Goal: Check status: Check status

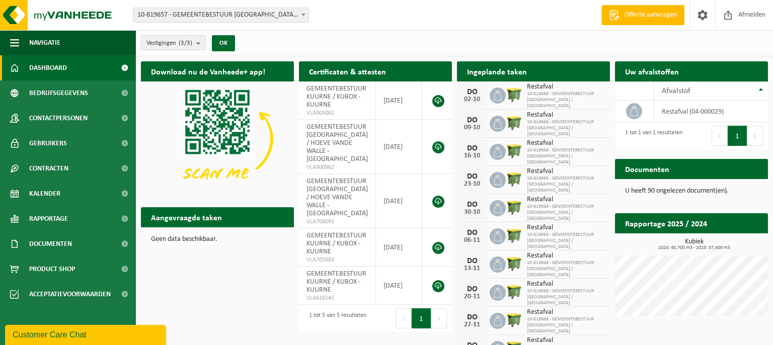
click at [516, 90] on img at bounding box center [514, 94] width 17 height 17
click at [511, 95] on img at bounding box center [514, 94] width 17 height 17
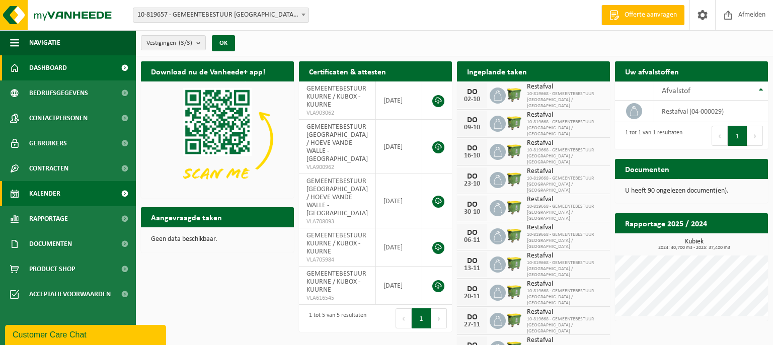
click at [52, 200] on span "Kalender" at bounding box center [44, 193] width 31 height 25
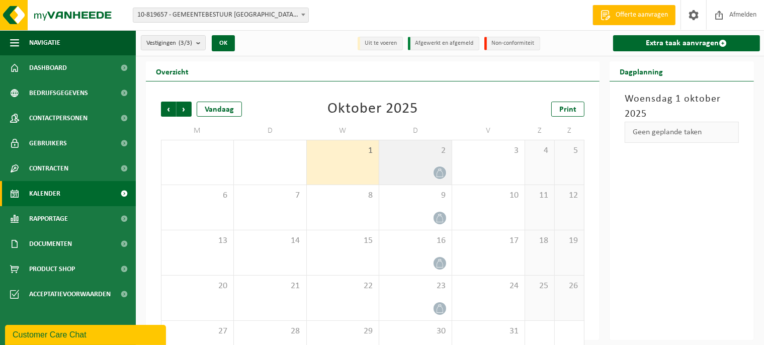
click at [442, 174] on icon at bounding box center [440, 173] width 9 height 9
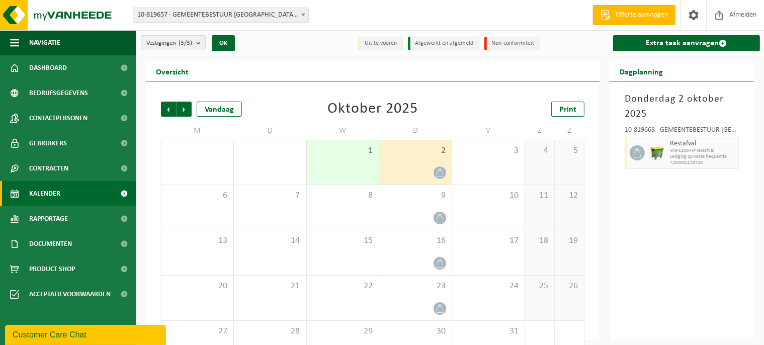
click at [414, 168] on div at bounding box center [415, 173] width 62 height 14
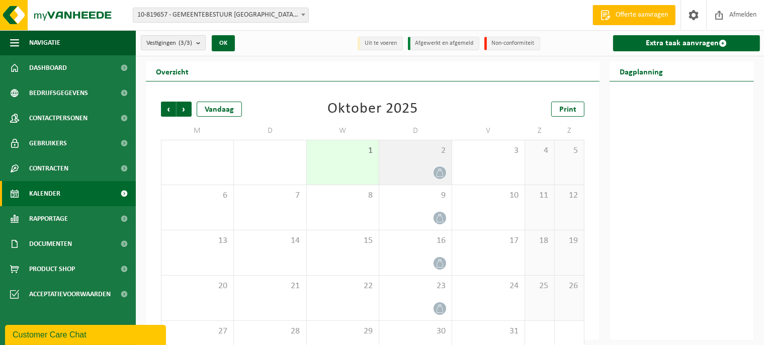
click at [439, 167] on span at bounding box center [440, 173] width 13 height 13
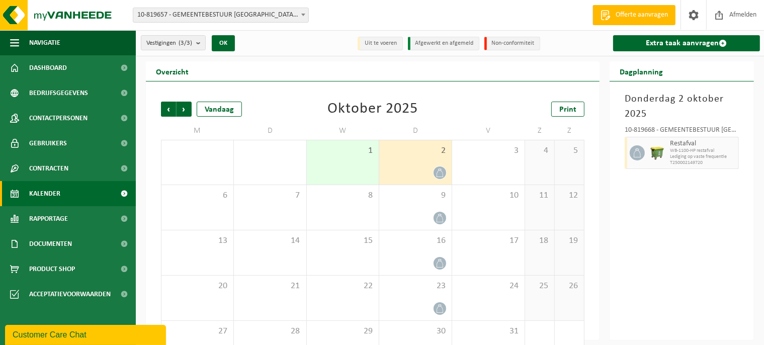
click at [683, 154] on span "Lediging op vaste frequentie" at bounding box center [703, 157] width 66 height 6
click at [636, 154] on icon at bounding box center [637, 152] width 9 height 9
click at [639, 156] on icon at bounding box center [637, 152] width 9 height 9
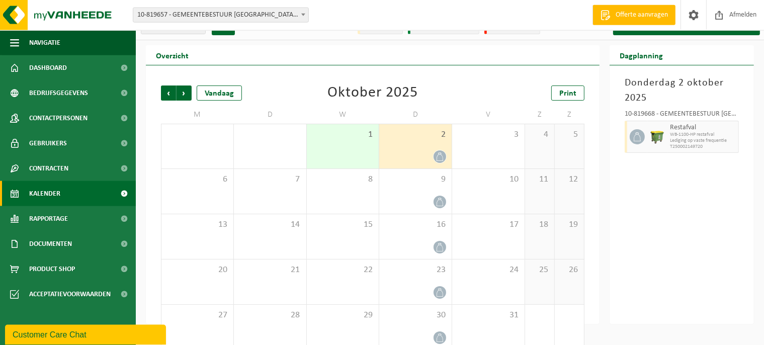
scroll to position [31, 0]
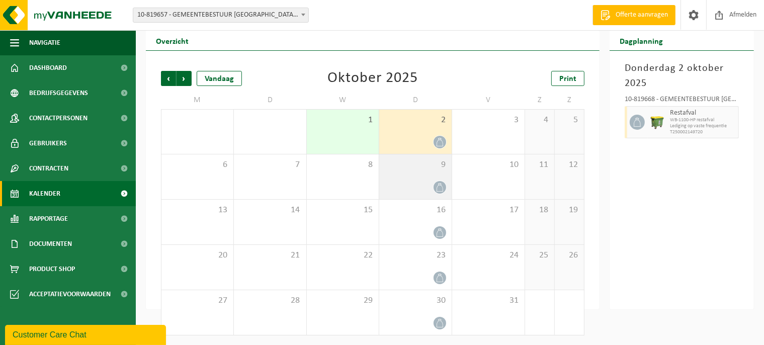
drag, startPoint x: 431, startPoint y: 190, endPoint x: 438, endPoint y: 191, distance: 7.6
click at [431, 190] on div at bounding box center [415, 188] width 62 height 14
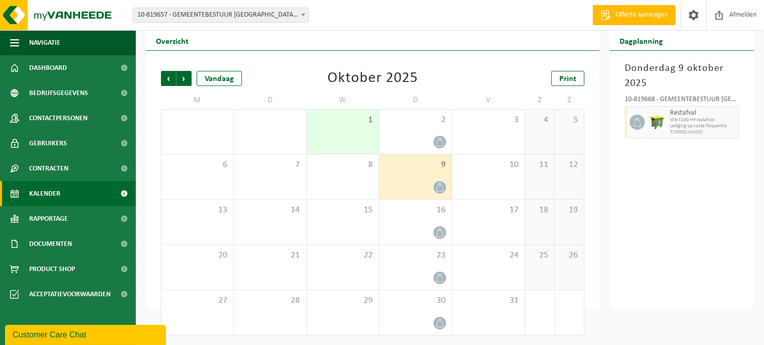
click at [443, 191] on span at bounding box center [440, 187] width 13 height 13
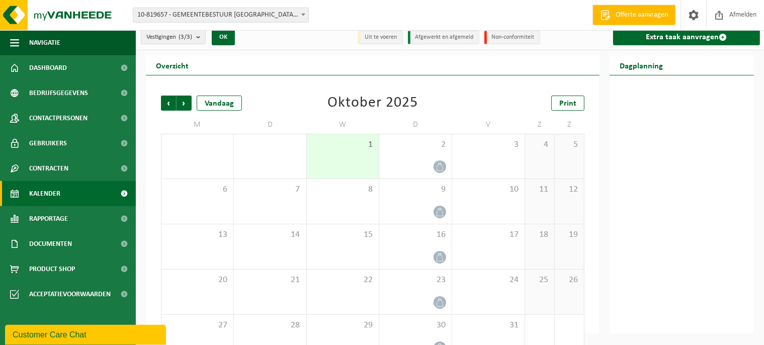
scroll to position [0, 0]
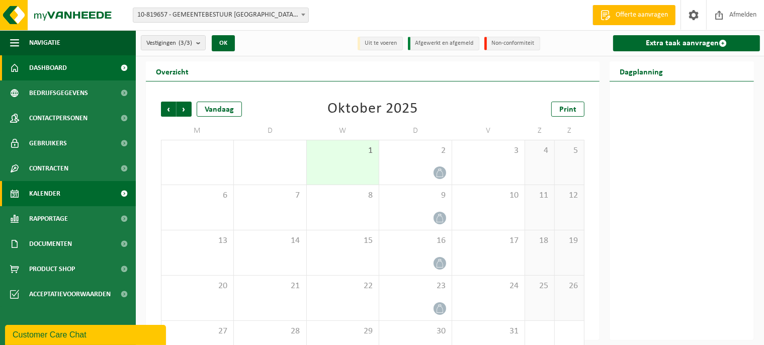
click at [110, 67] on link "Dashboard" at bounding box center [68, 67] width 136 height 25
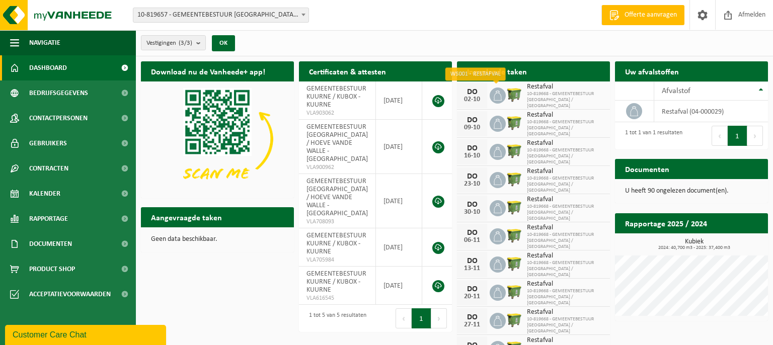
click at [494, 98] on icon at bounding box center [498, 95] width 8 height 10
click at [468, 92] on div "DO" at bounding box center [472, 92] width 20 height 8
click at [536, 96] on span "10-819668 - GEMEENTEBESTUUR KUURNE / KUBOX" at bounding box center [566, 100] width 78 height 18
click at [543, 96] on span "10-819668 - GEMEENTEBESTUUR KUURNE / KUBOX" at bounding box center [566, 100] width 78 height 18
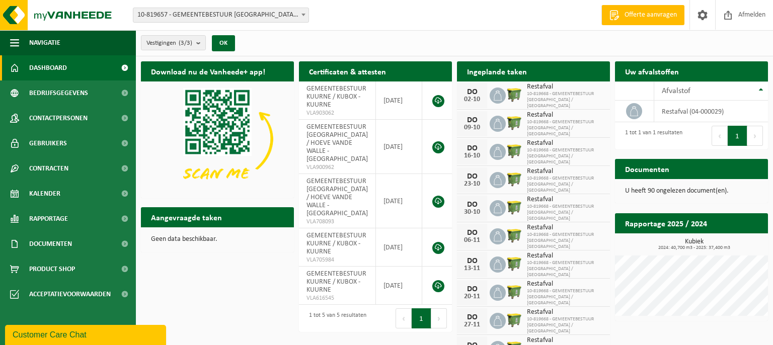
click at [542, 88] on span "Restafval" at bounding box center [566, 87] width 78 height 8
click at [565, 100] on span "10-819668 - GEMEENTEBESTUUR KUURNE / KUBOX" at bounding box center [566, 100] width 78 height 18
click at [756, 179] on span at bounding box center [757, 189] width 20 height 20
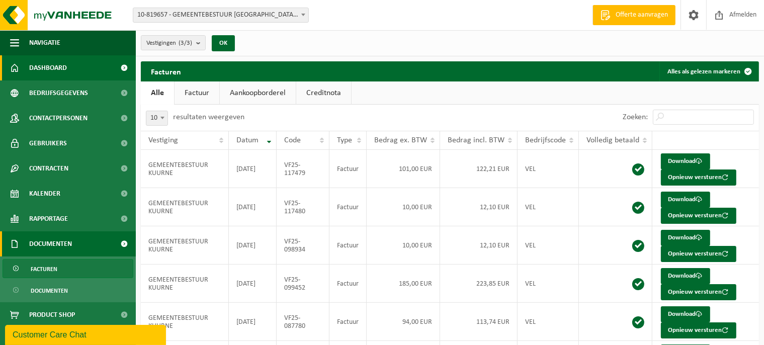
click at [53, 75] on span "Dashboard" at bounding box center [48, 67] width 38 height 25
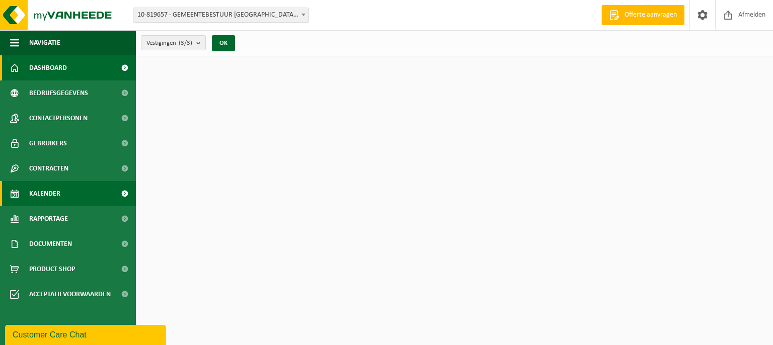
click at [42, 195] on span "Kalender" at bounding box center [44, 193] width 31 height 25
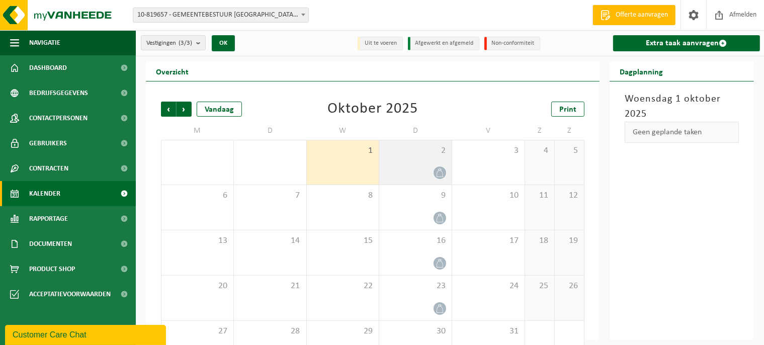
click at [448, 171] on div "2" at bounding box center [415, 162] width 72 height 44
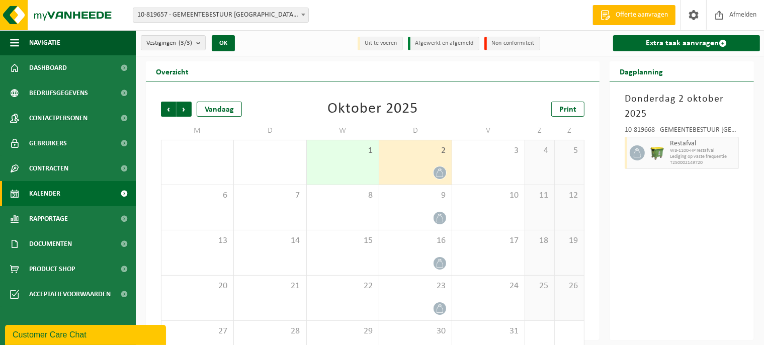
click at [643, 150] on span at bounding box center [637, 152] width 15 height 15
click at [388, 45] on li "Uit te voeren" at bounding box center [380, 44] width 45 height 14
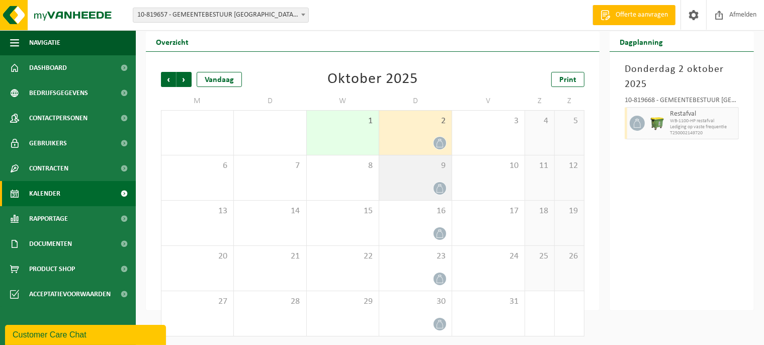
scroll to position [31, 0]
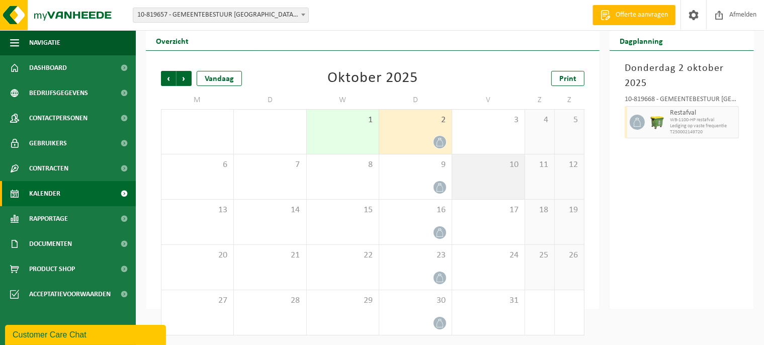
click at [456, 194] on div "10" at bounding box center [488, 176] width 72 height 45
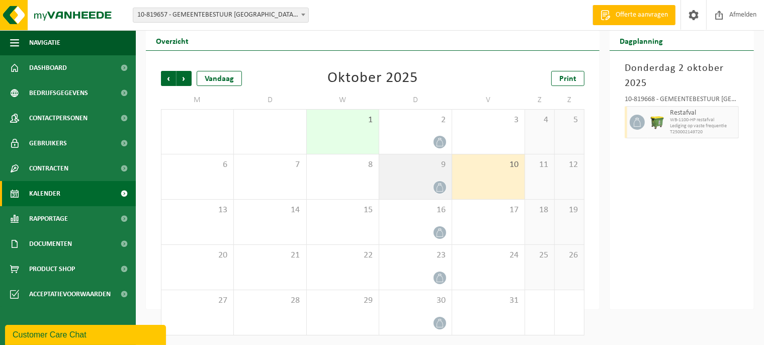
click at [436, 187] on span at bounding box center [440, 187] width 13 height 13
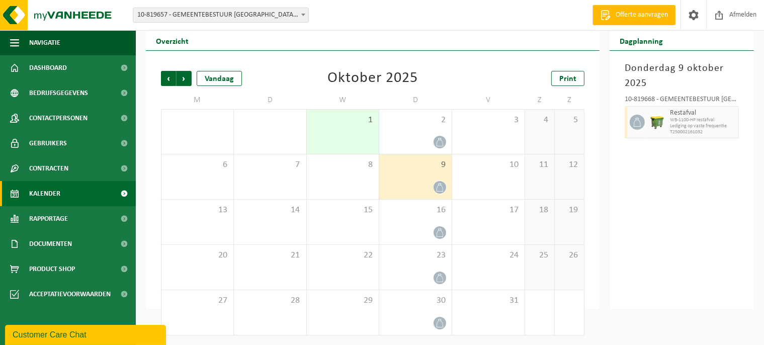
click at [436, 189] on span at bounding box center [440, 187] width 13 height 13
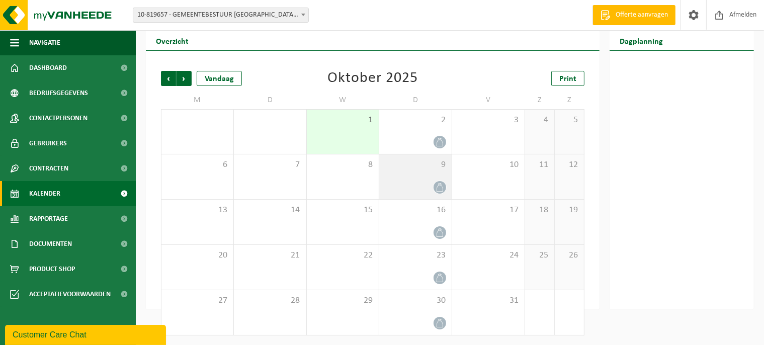
click at [414, 184] on div at bounding box center [415, 188] width 62 height 14
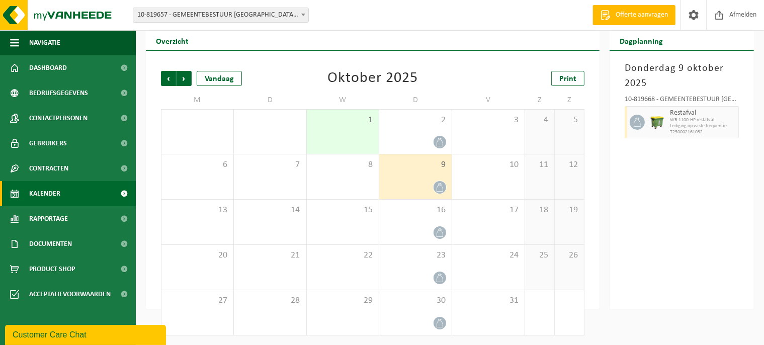
scroll to position [0, 0]
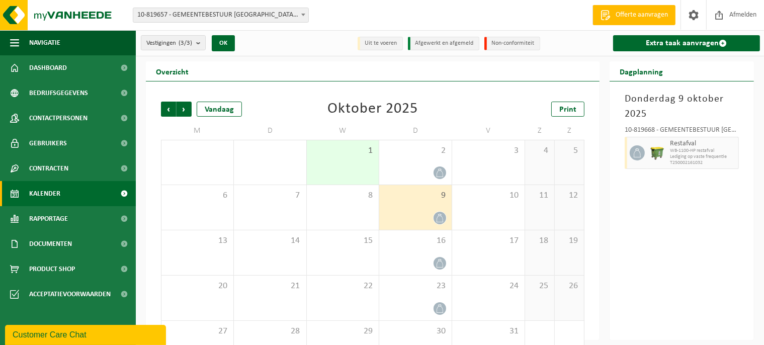
click at [438, 215] on icon at bounding box center [440, 218] width 9 height 9
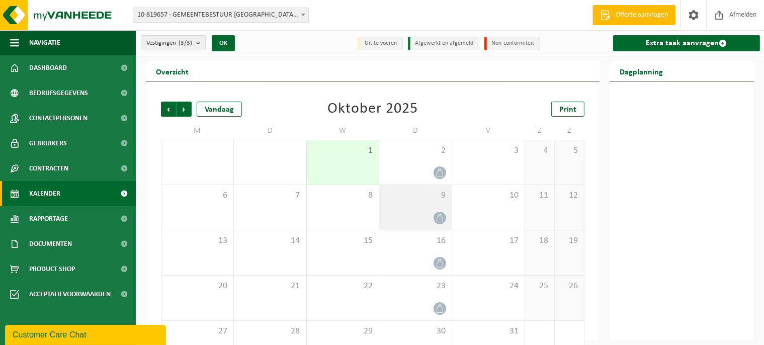
click at [438, 215] on icon at bounding box center [440, 218] width 9 height 9
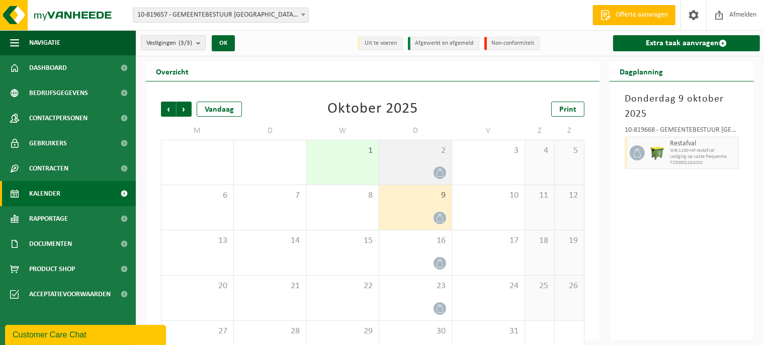
click at [424, 170] on div at bounding box center [415, 173] width 62 height 14
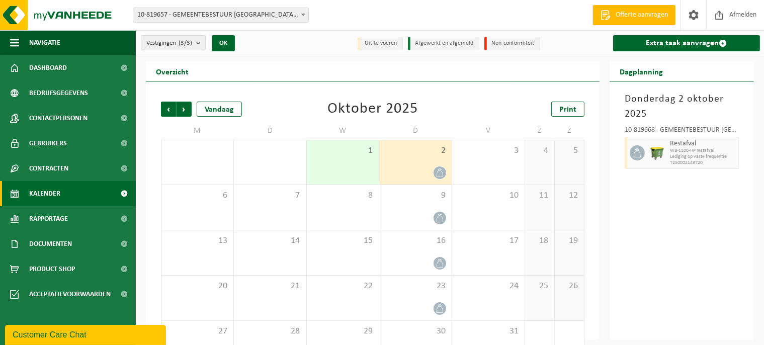
click at [744, 223] on div "[DATE] 10-819668 - GEMEENTEBESTUUR [GEOGRAPHIC_DATA] / KUBOX - KUURNE Restafval…" at bounding box center [682, 211] width 144 height 259
click at [435, 215] on span at bounding box center [440, 218] width 13 height 13
